Goal: Information Seeking & Learning: Learn about a topic

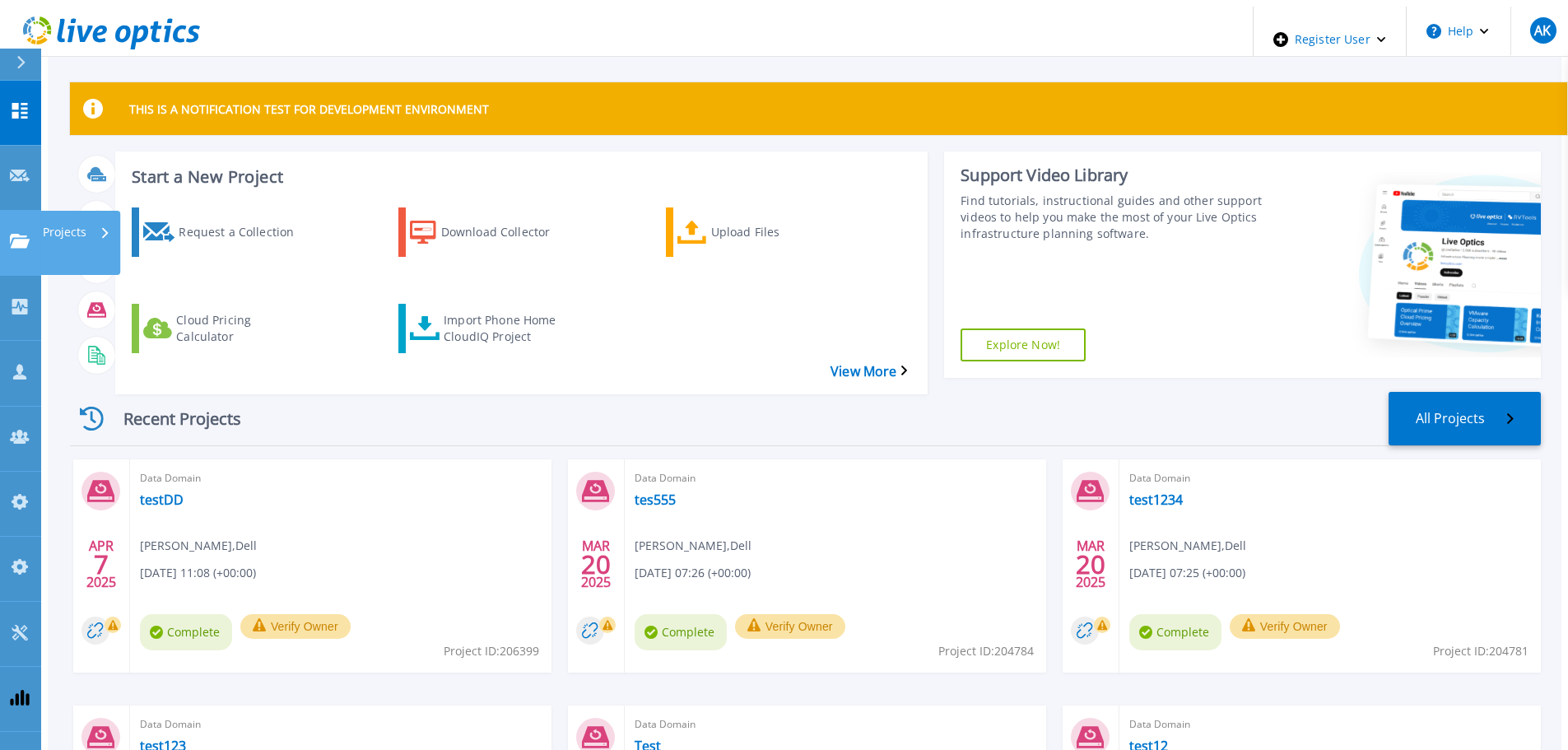
click at [73, 210] on p "Projects" at bounding box center [64, 231] width 43 height 43
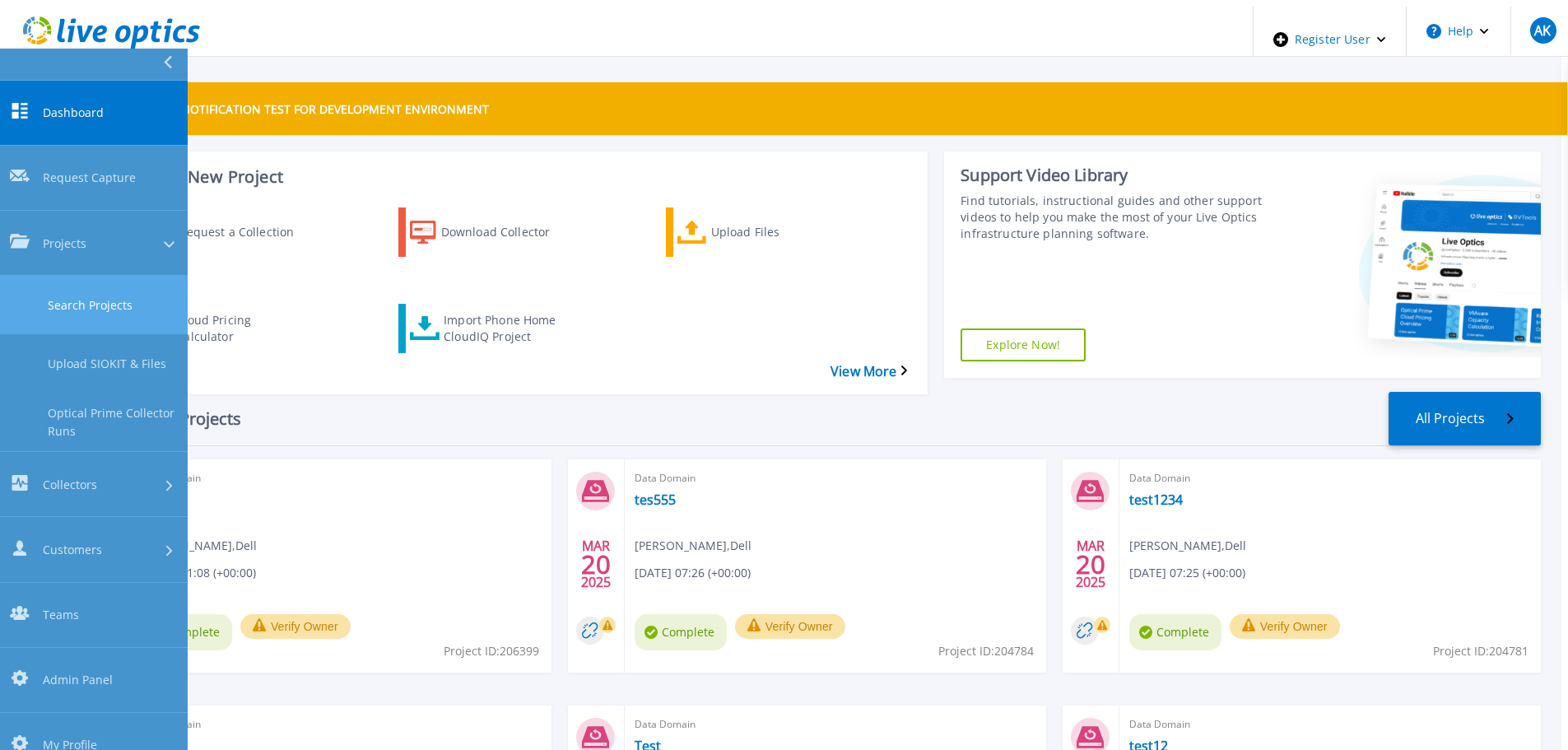
click at [80, 276] on link "Search Projects" at bounding box center [94, 305] width 188 height 58
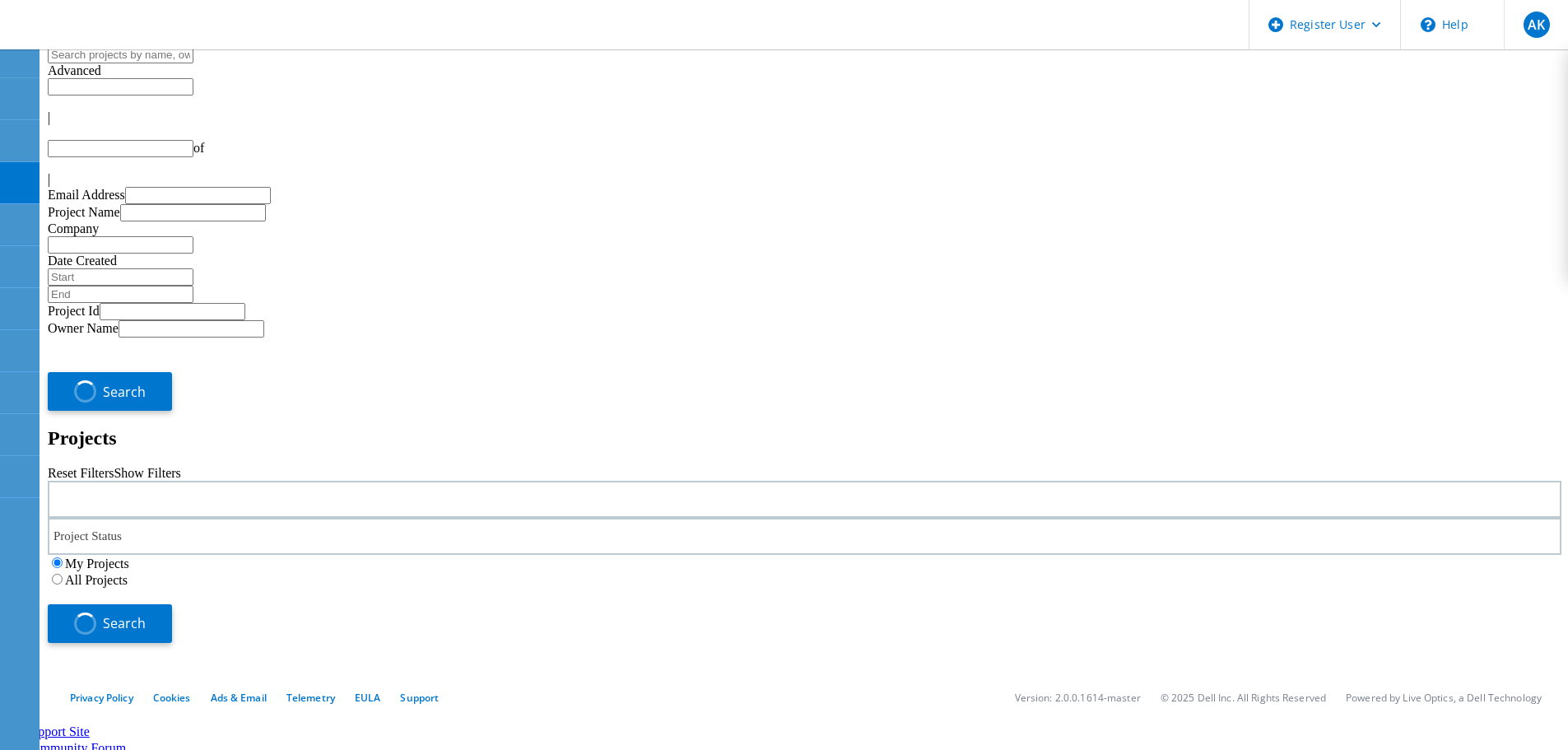
type input "1"
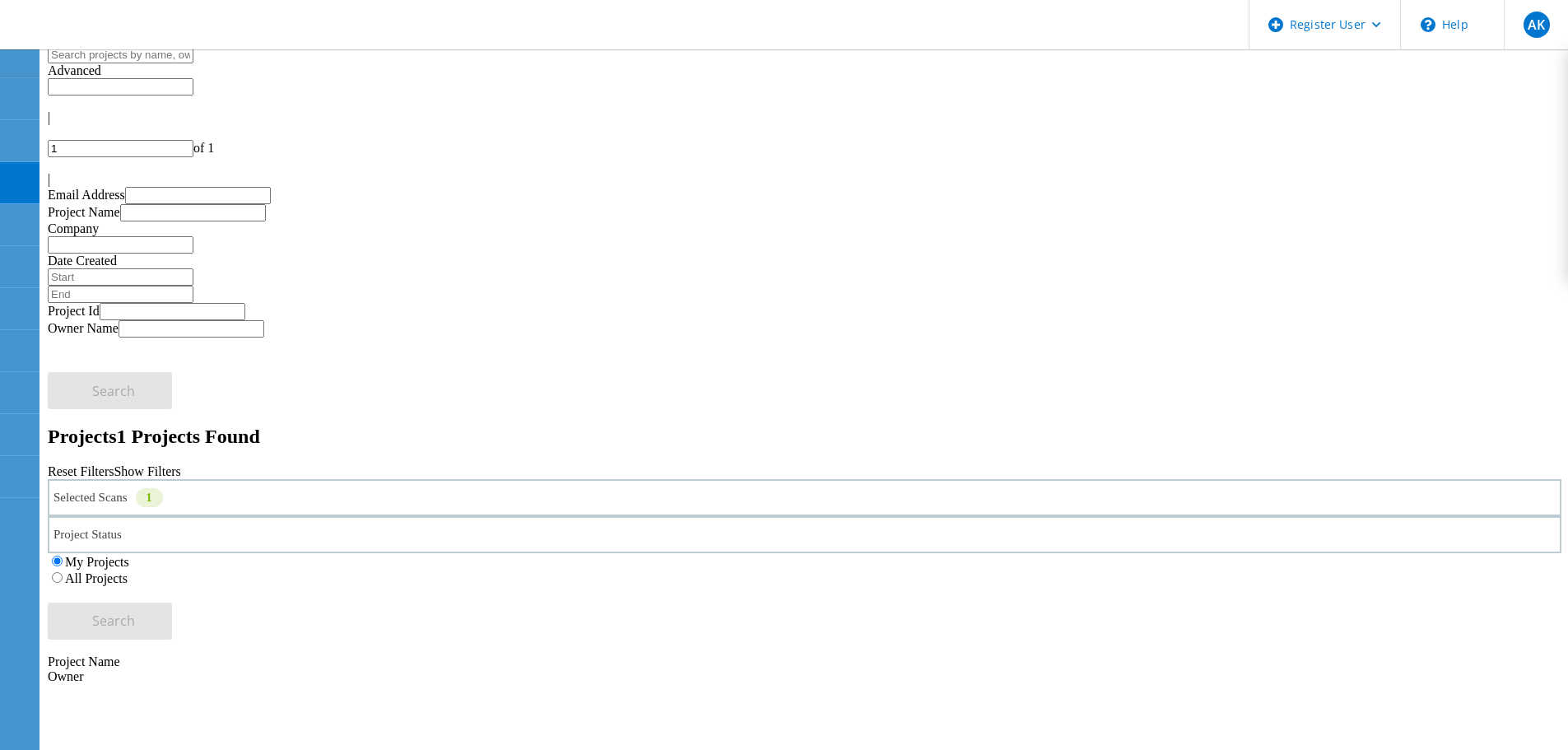
click at [128, 571] on label "All Projects" at bounding box center [96, 578] width 63 height 14
click at [63, 572] on input "All Projects" at bounding box center [57, 577] width 11 height 11
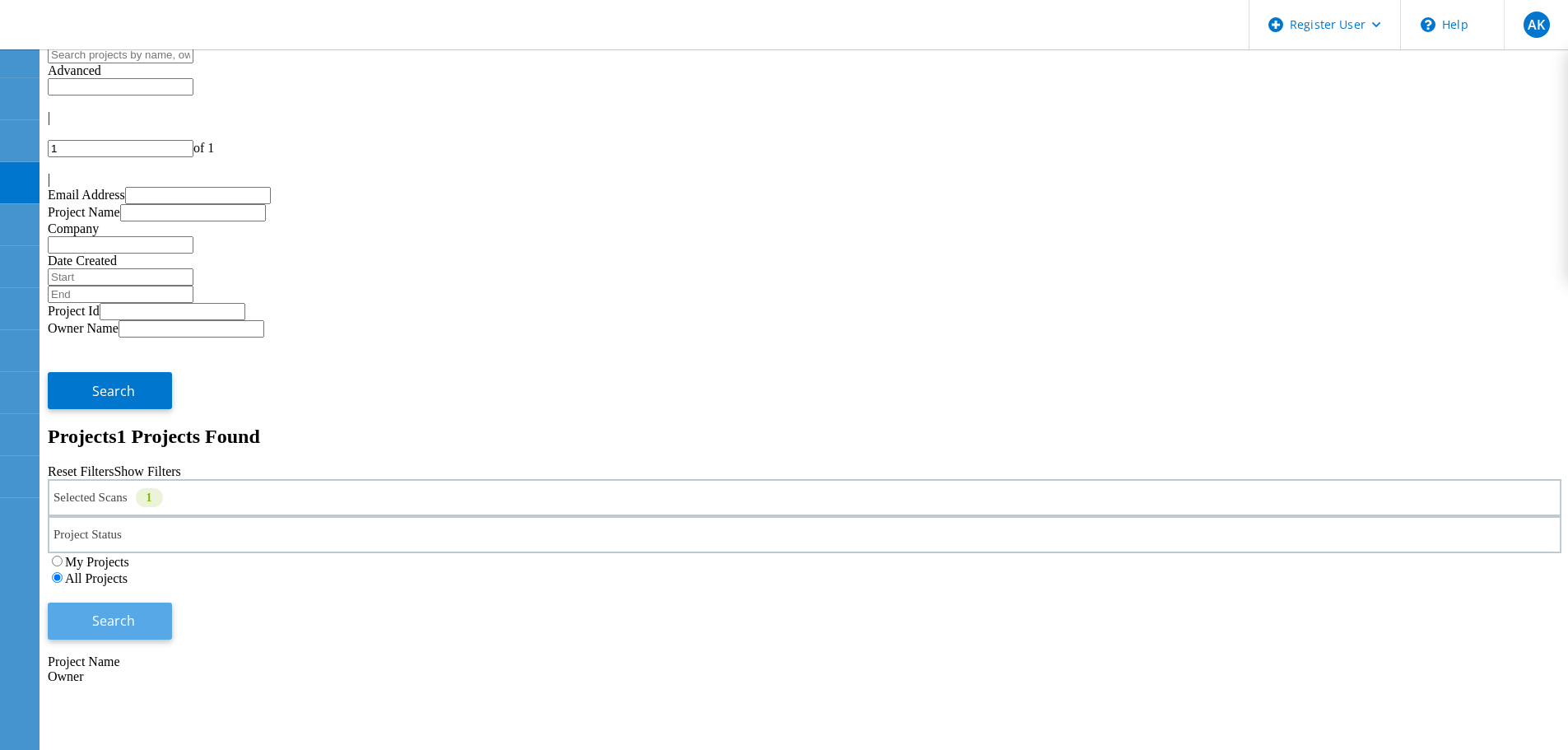
click at [135, 611] on span "Search" at bounding box center [113, 621] width 43 height 18
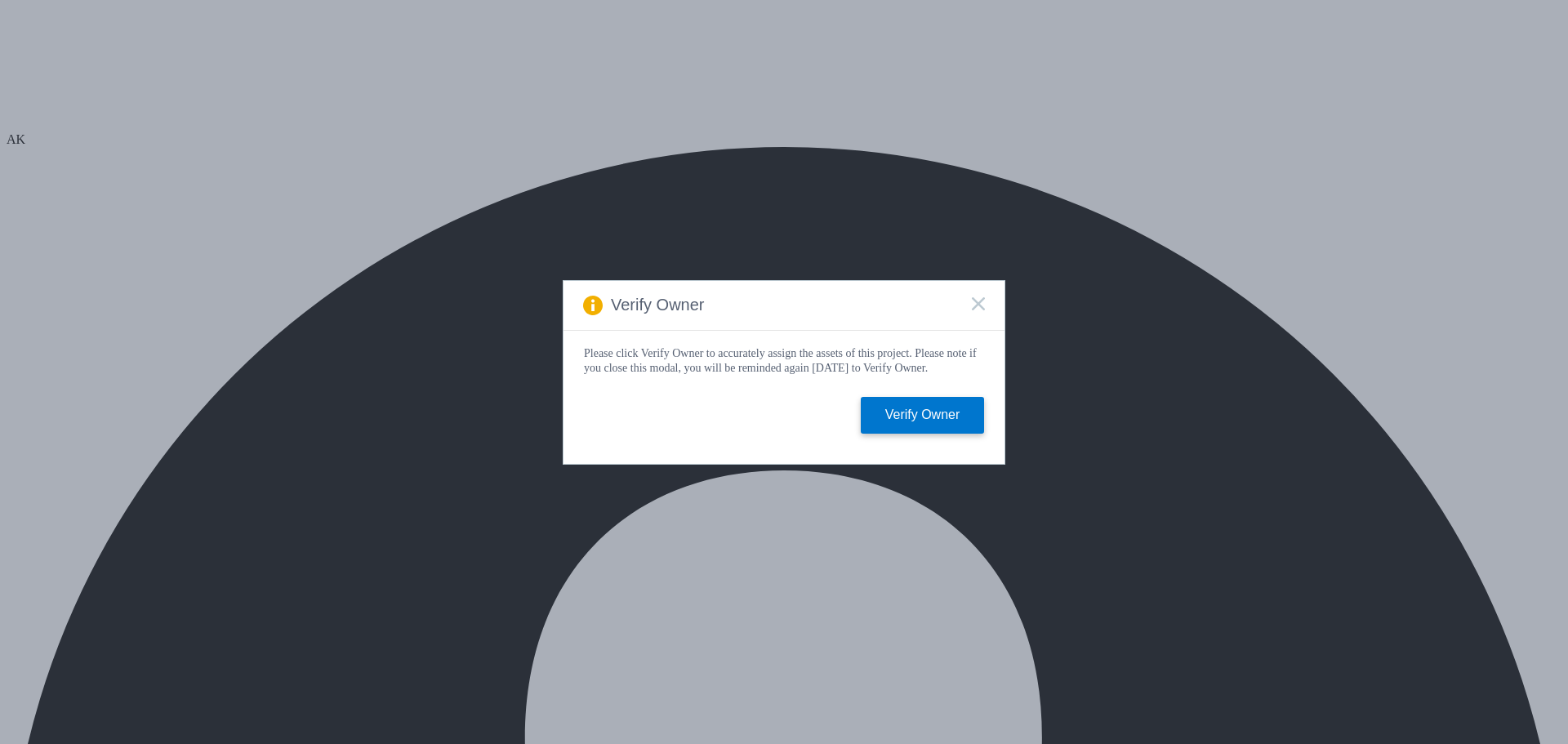
click at [980, 297] on icon at bounding box center [979, 304] width 13 height 13
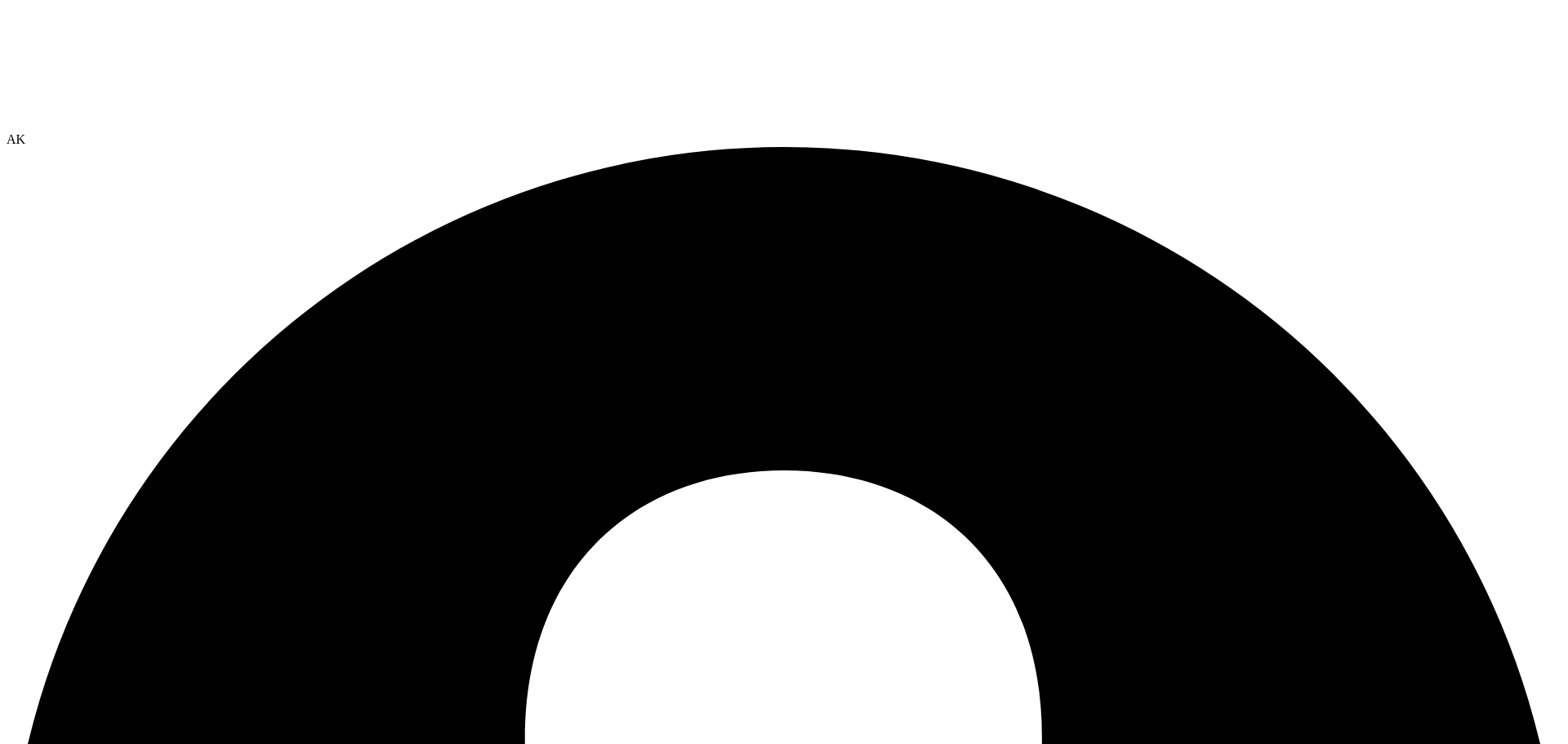
radio input "true"
radio input "false"
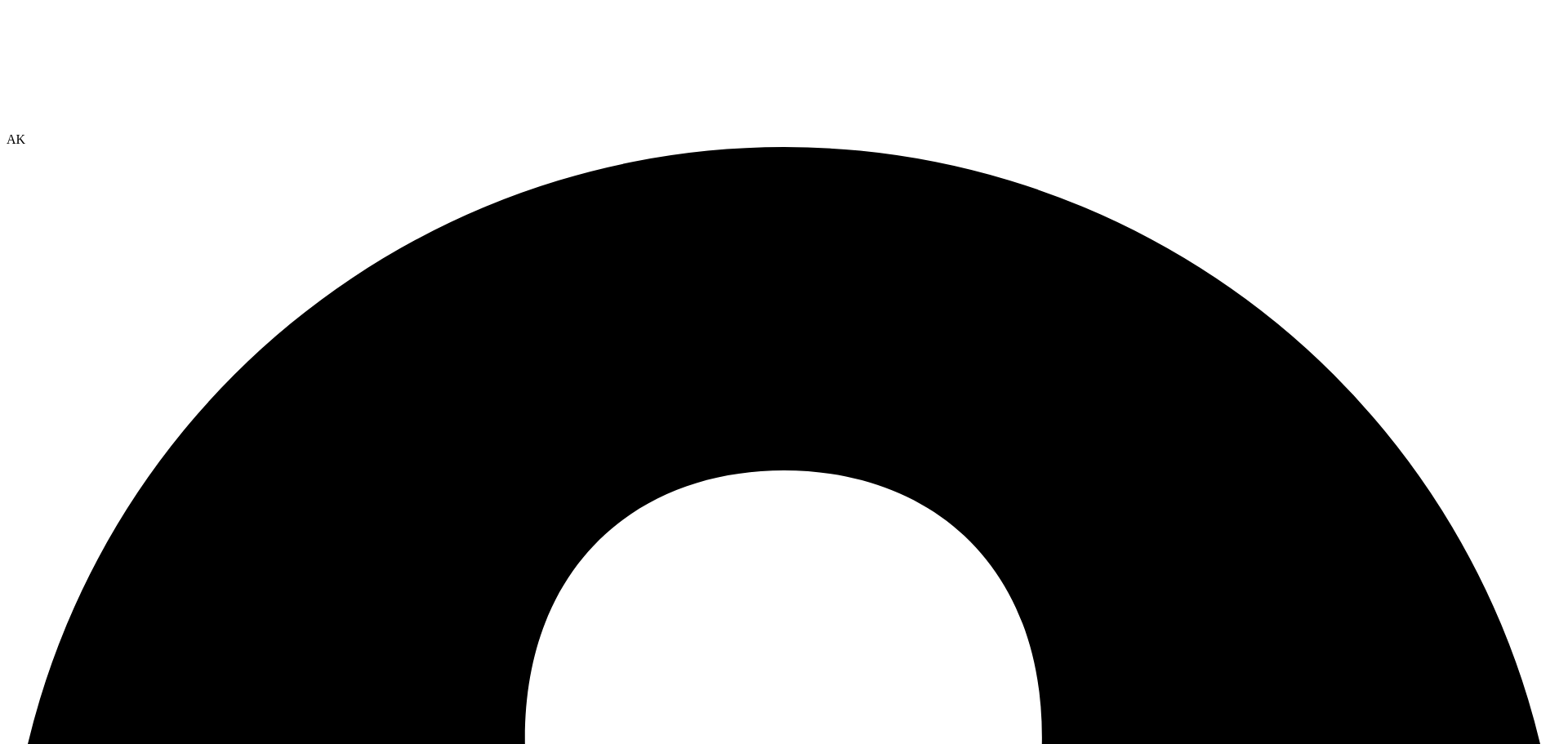
radio input "true"
radio input "false"
